Goal: Task Accomplishment & Management: Manage account settings

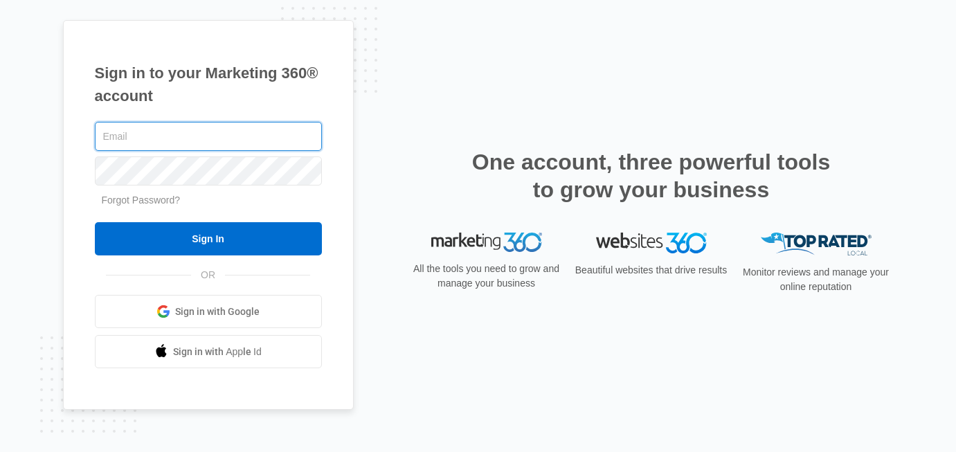
type input "[EMAIL_ADDRESS][DOMAIN_NAME]"
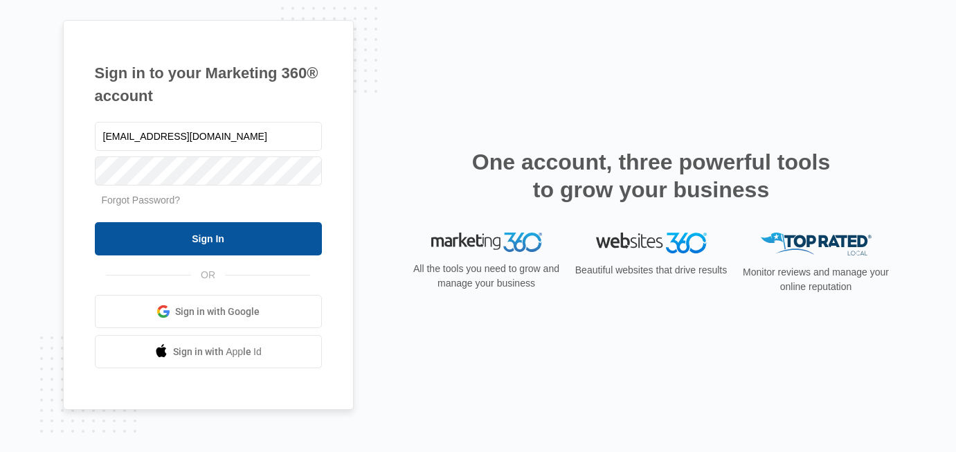
click at [235, 246] on input "Sign In" at bounding box center [208, 238] width 227 height 33
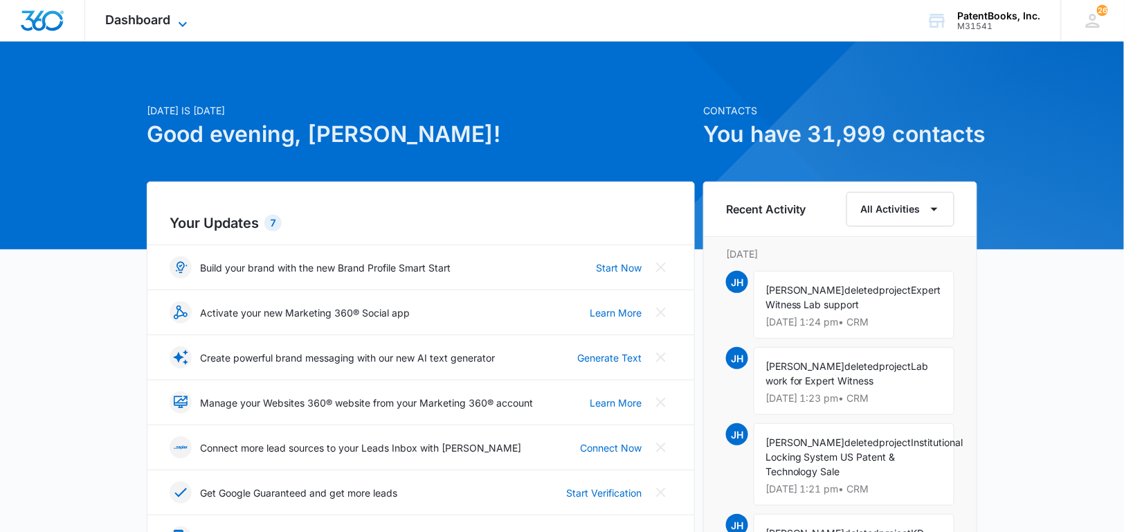
click at [162, 20] on span "Dashboard" at bounding box center [138, 19] width 65 height 15
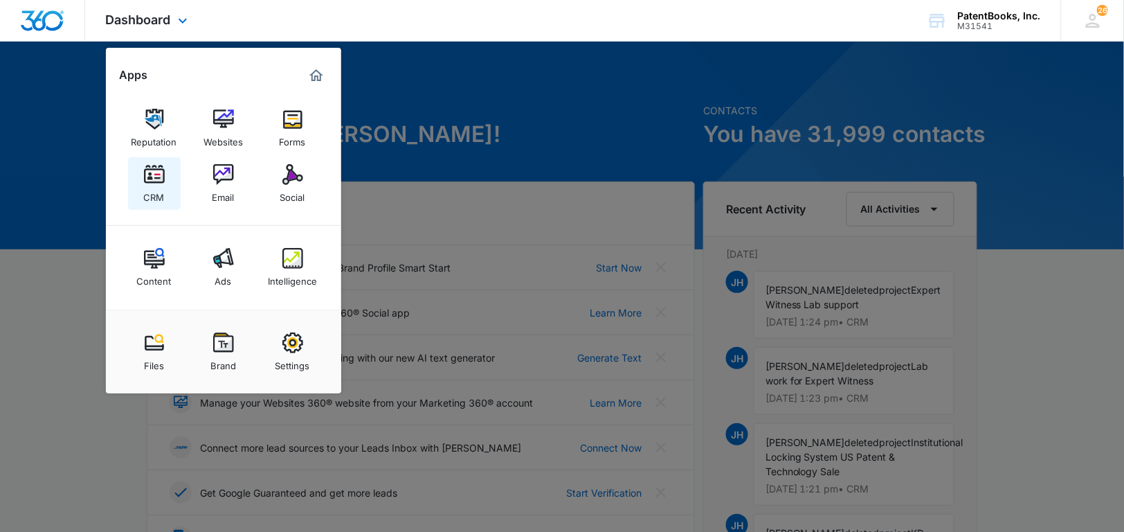
click at [152, 183] on img at bounding box center [154, 174] width 21 height 21
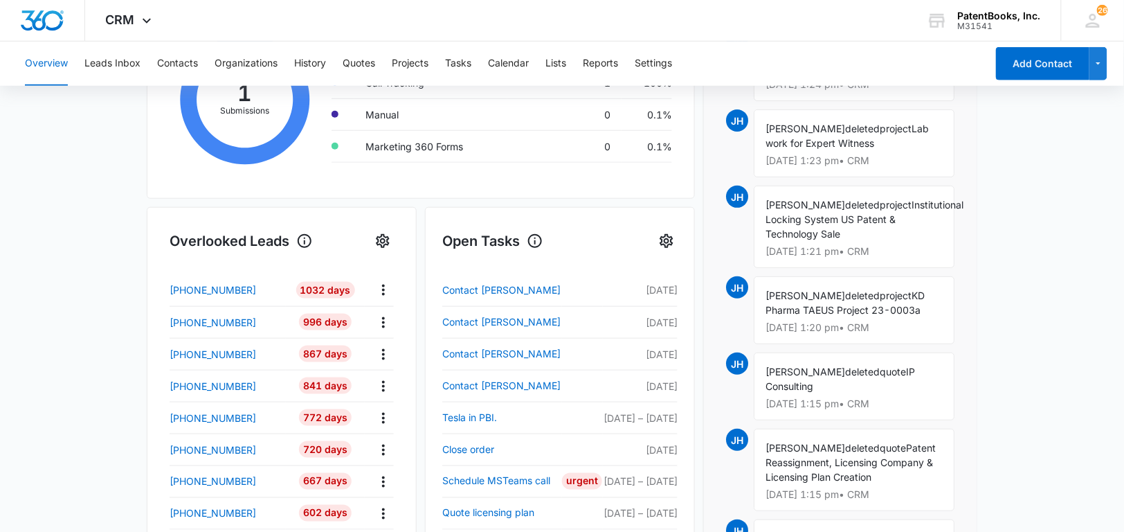
scroll to position [251, 0]
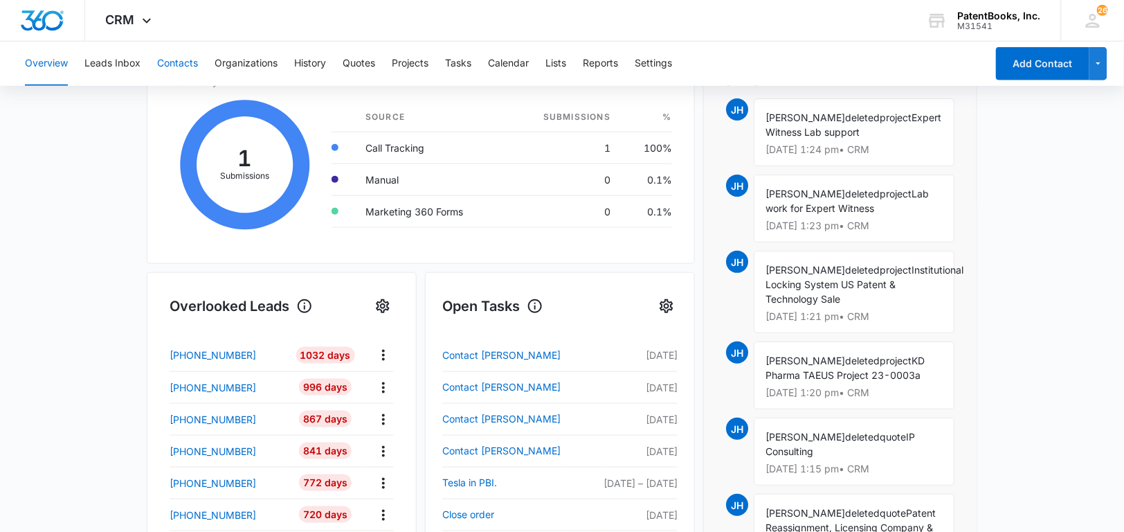
click at [168, 57] on button "Contacts" at bounding box center [177, 64] width 41 height 44
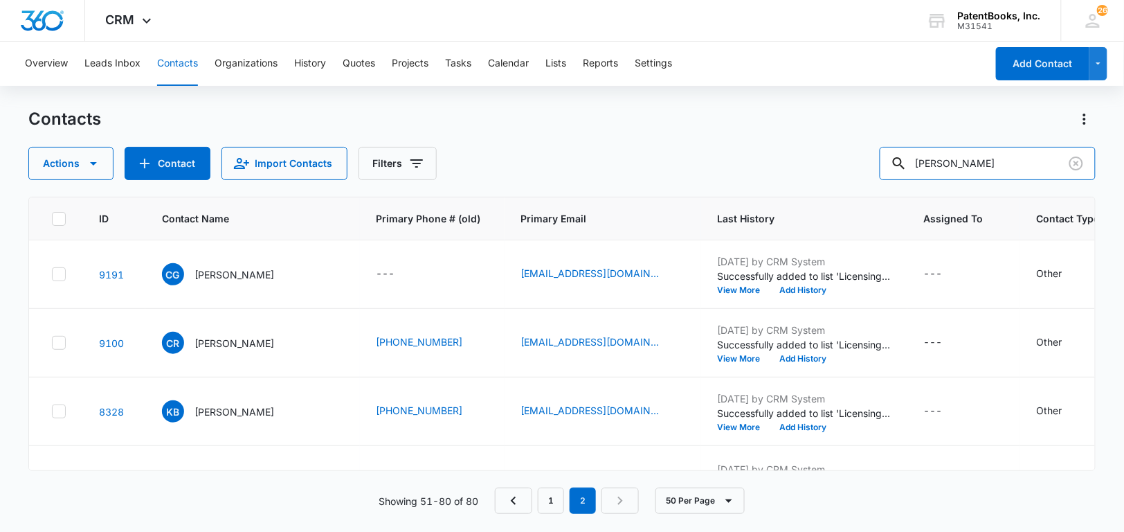
drag, startPoint x: 966, startPoint y: 164, endPoint x: 887, endPoint y: 163, distance: 78.2
click at [887, 163] on div "Actions Contact Import Contacts Filters [PERSON_NAME]" at bounding box center [562, 163] width 1068 height 33
type input "[PERSON_NAME]"
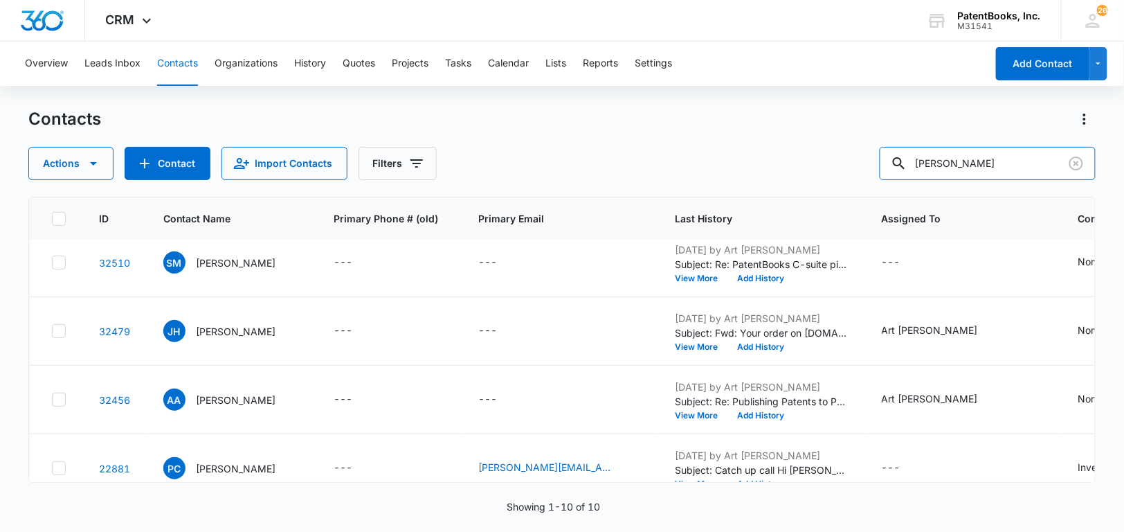
scroll to position [377, 0]
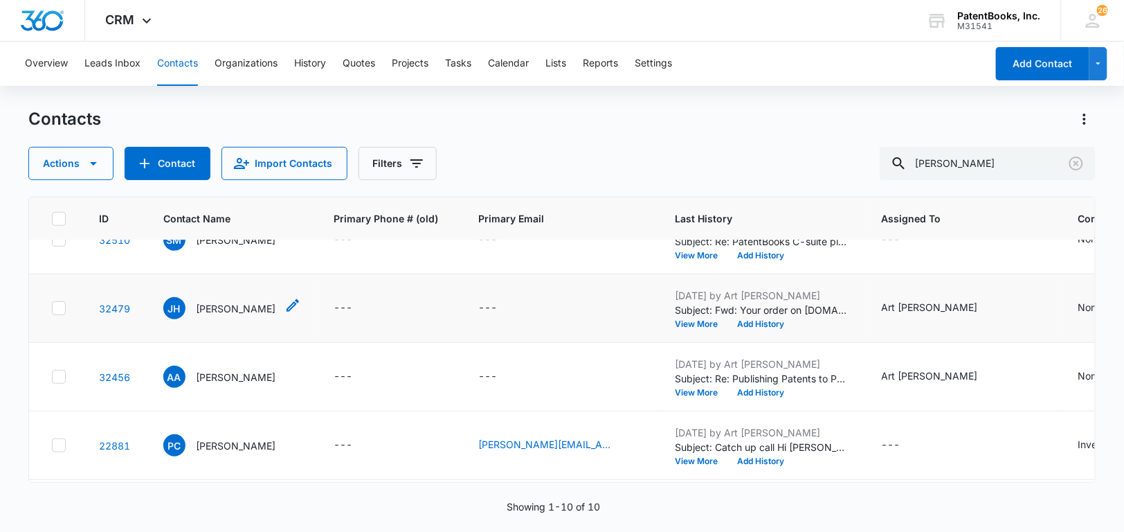
click at [247, 301] on p "[PERSON_NAME]" at bounding box center [237, 308] width 80 height 15
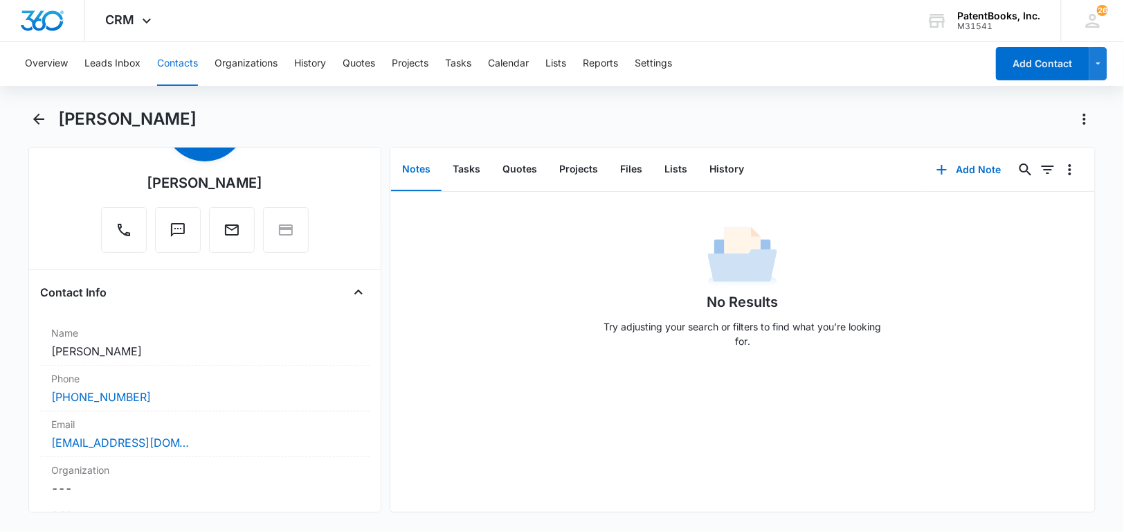
scroll to position [102, 0]
click at [1088, 114] on icon "Actions" at bounding box center [1084, 119] width 17 height 17
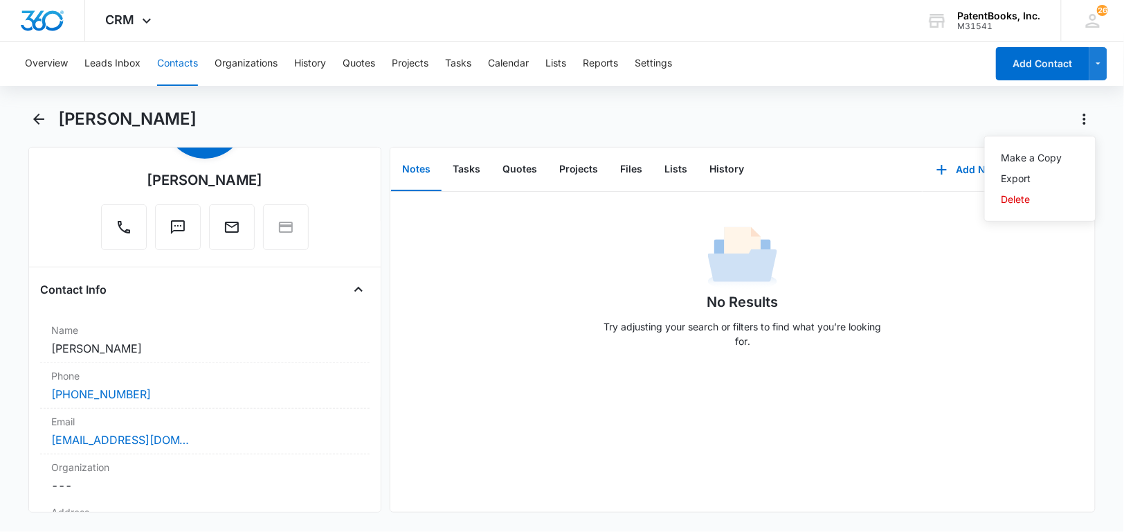
click at [1000, 121] on div "[PERSON_NAME] Make a Copy Export Delete" at bounding box center [577, 119] width 1038 height 22
drag, startPoint x: 162, startPoint y: 434, endPoint x: 44, endPoint y: 426, distance: 118.0
click at [44, 426] on div "Email Cancel Save Changes [EMAIL_ADDRESS][DOMAIN_NAME]" at bounding box center [205, 431] width 330 height 46
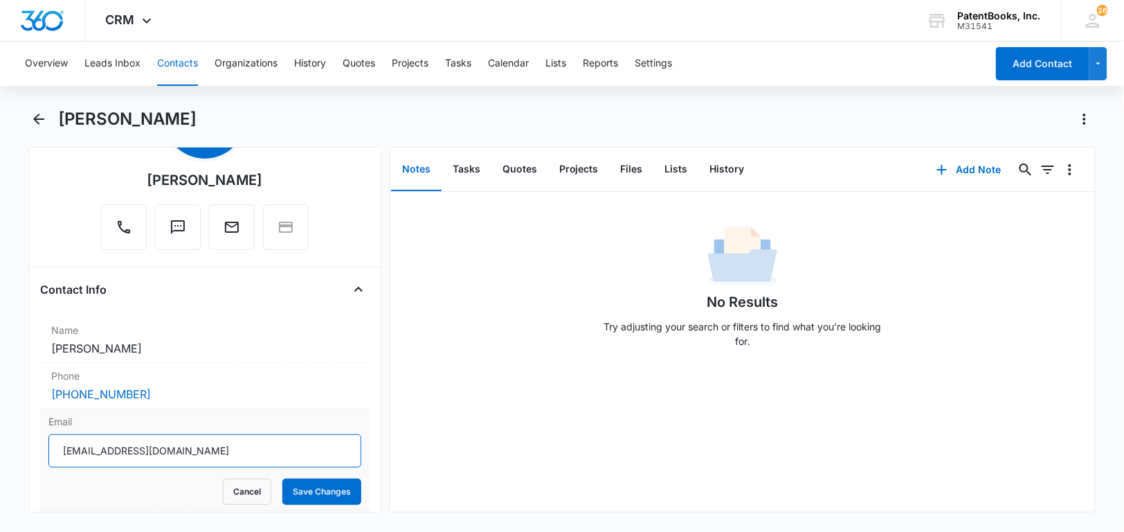
drag, startPoint x: 174, startPoint y: 444, endPoint x: 56, endPoint y: 436, distance: 118.6
click at [56, 436] on input "[EMAIL_ADDRESS][DOMAIN_NAME]" at bounding box center [204, 450] width 313 height 33
type input "[PERSON_NAME][EMAIL_ADDRESS][DOMAIN_NAME]"
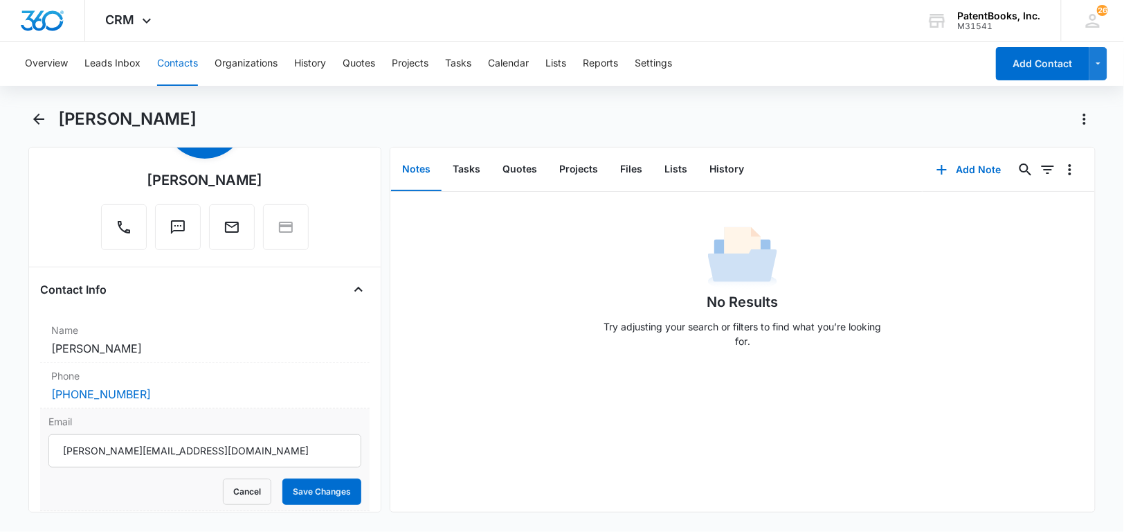
click at [327, 482] on button "Save Changes" at bounding box center [321, 491] width 79 height 26
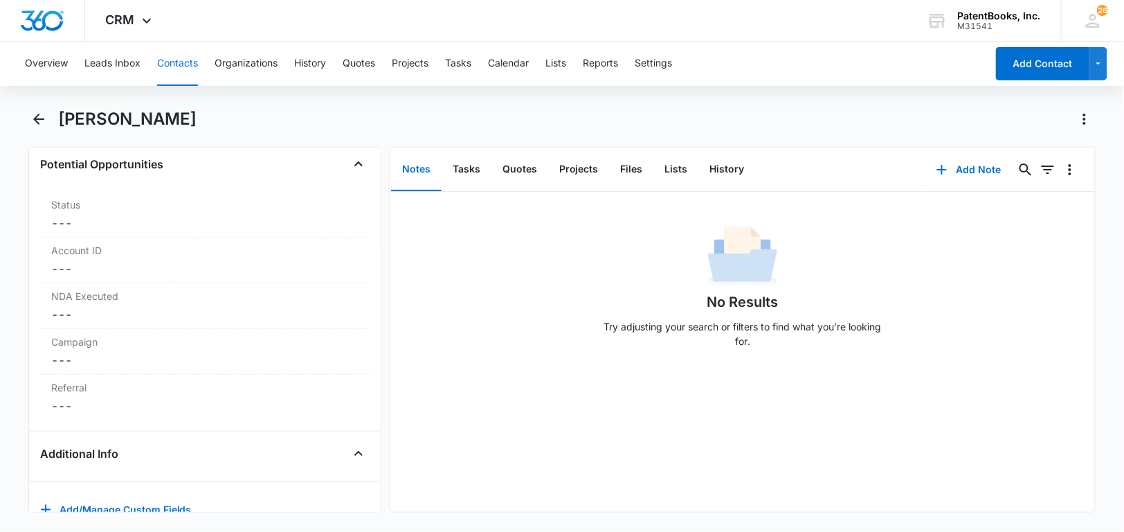
scroll to position [1833, 0]
